Goal: Transaction & Acquisition: Purchase product/service

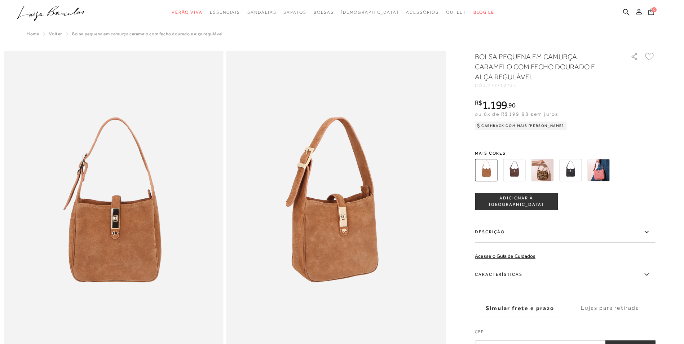
click at [503, 231] on label "Descrição" at bounding box center [565, 232] width 180 height 21
click at [0, 0] on input "Descrição" at bounding box center [0, 0] width 0 height 0
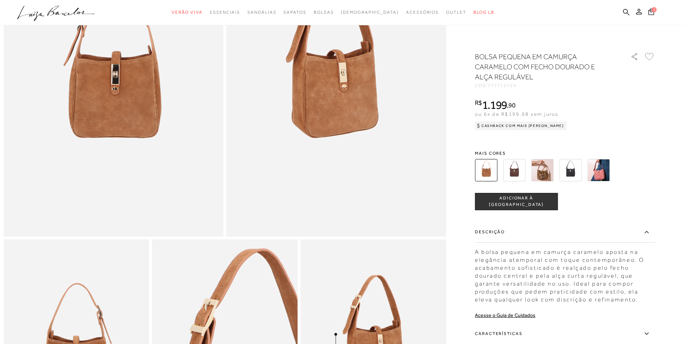
scroll to position [289, 0]
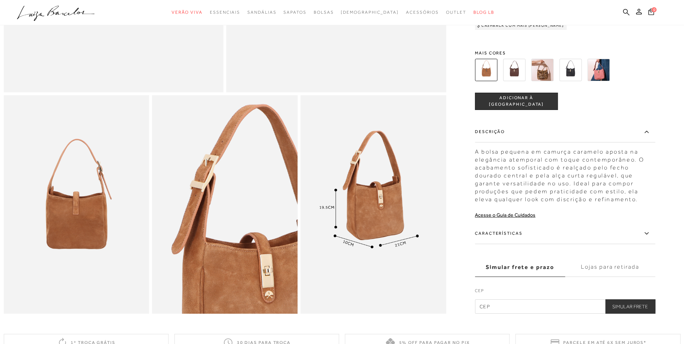
click at [649, 238] on icon at bounding box center [646, 233] width 9 height 9
click at [0, 0] on input "Características" at bounding box center [0, 0] width 0 height 0
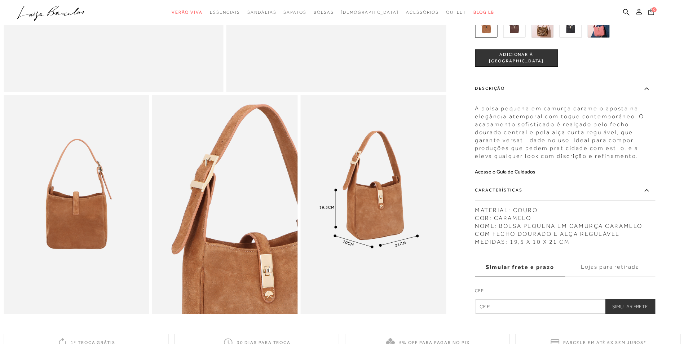
click at [555, 307] on input "text" at bounding box center [565, 306] width 180 height 14
type input "06654-140"
click at [643, 314] on button "Simular Frete" at bounding box center [630, 306] width 50 height 14
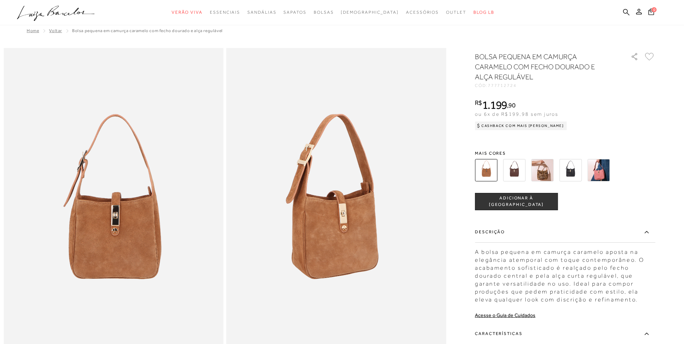
scroll to position [0, 0]
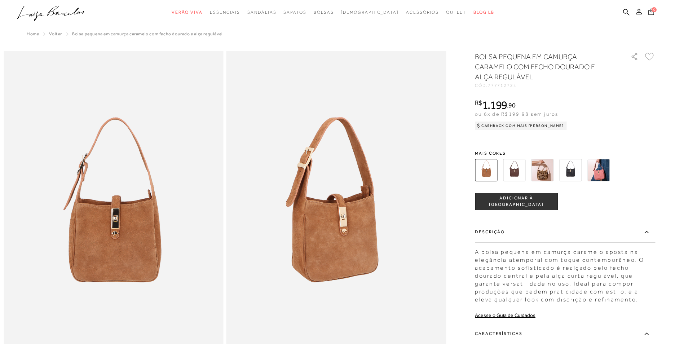
click at [623, 14] on ul ".a{fill-rule:evenodd;} Verão Viva Em alta Favoritos das Influenciadoras Apostas…" at bounding box center [337, 12] width 640 height 13
click at [624, 13] on icon at bounding box center [626, 12] width 6 height 6
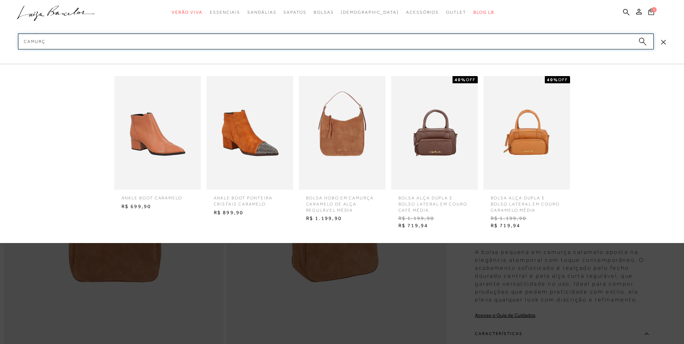
type input "camurça"
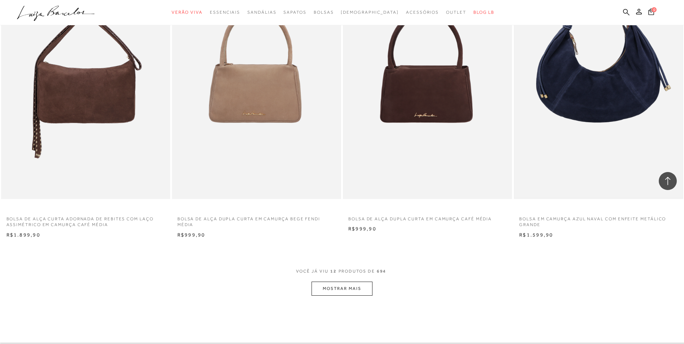
scroll to position [830, 0]
